Goal: Task Accomplishment & Management: Manage account settings

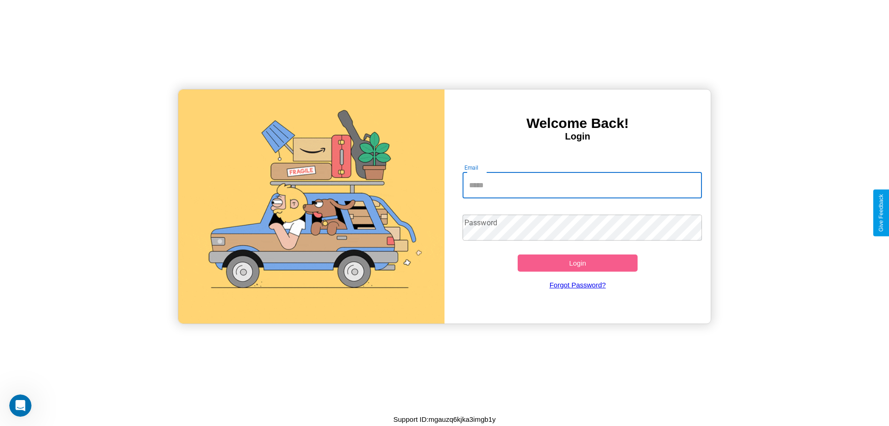
click at [582, 185] on input "Email" at bounding box center [583, 185] width 240 height 26
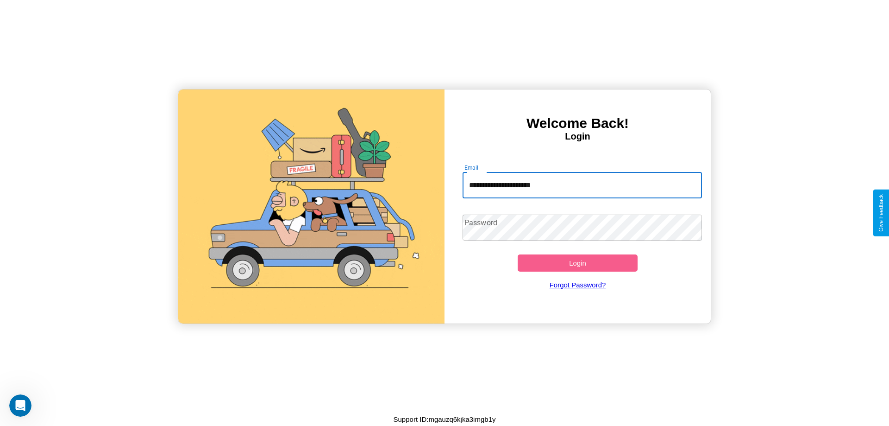
type input "**********"
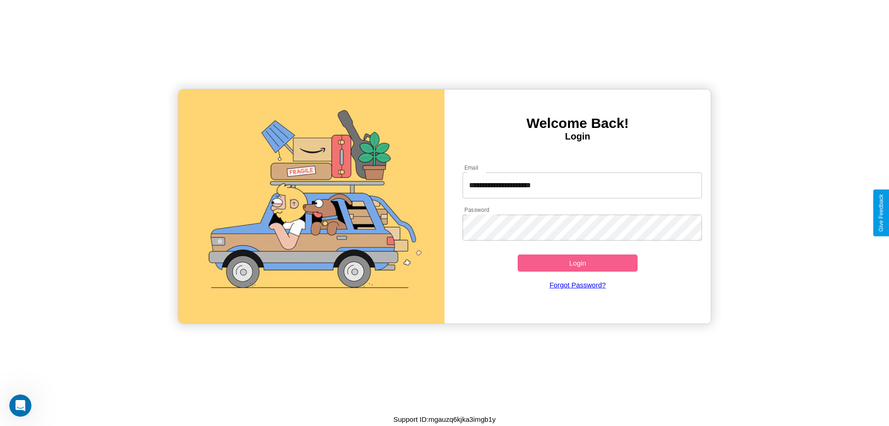
click at [578, 263] on button "Login" at bounding box center [578, 262] width 120 height 17
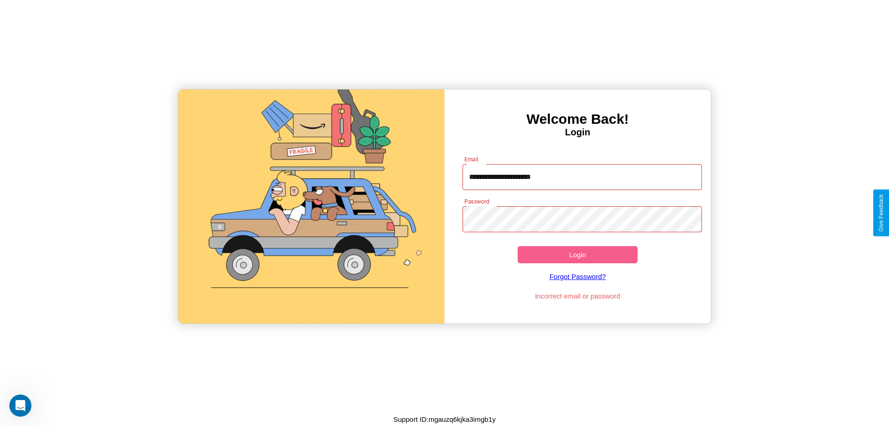
click at [578, 254] on button "Login" at bounding box center [578, 254] width 120 height 17
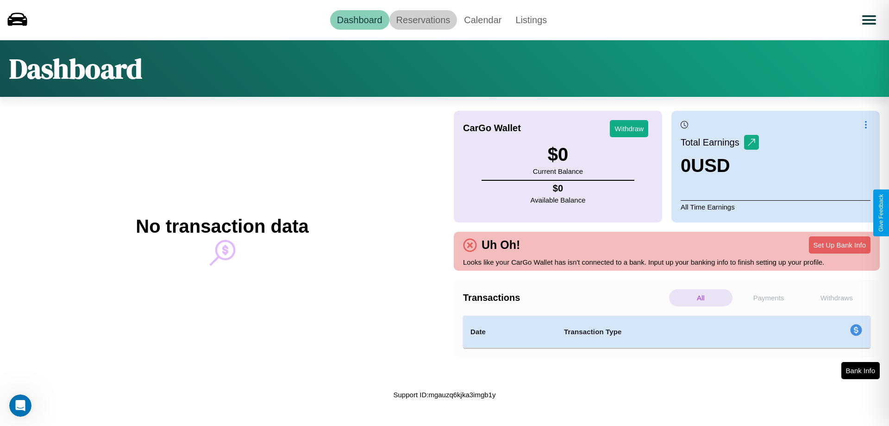
click at [423, 19] on link "Reservations" at bounding box center [424, 19] width 68 height 19
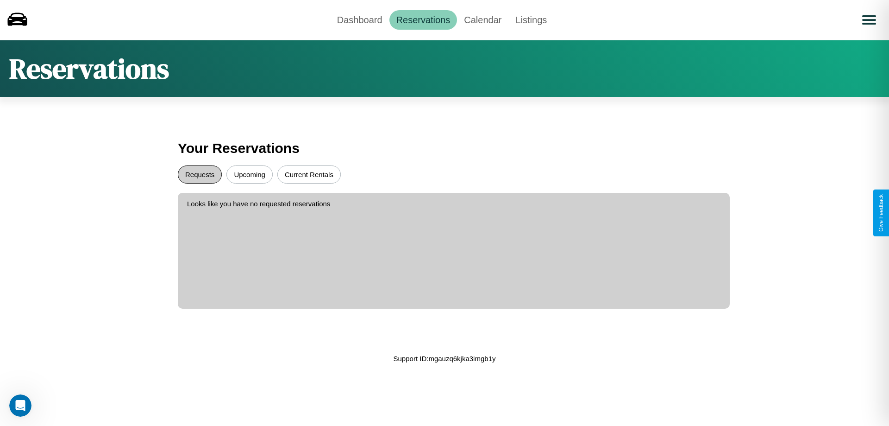
click at [200, 174] on button "Requests" at bounding box center [200, 174] width 44 height 18
click at [309, 174] on button "Current Rentals" at bounding box center [308, 174] width 63 height 18
click at [483, 19] on link "Calendar" at bounding box center [482, 19] width 51 height 19
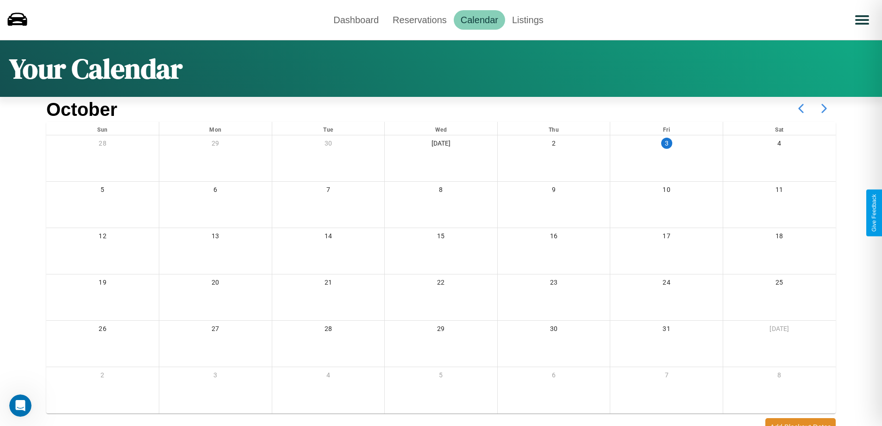
click at [824, 108] on icon at bounding box center [824, 108] width 23 height 23
click at [356, 19] on link "Dashboard" at bounding box center [356, 19] width 59 height 19
